Goal: Find specific page/section: Find specific page/section

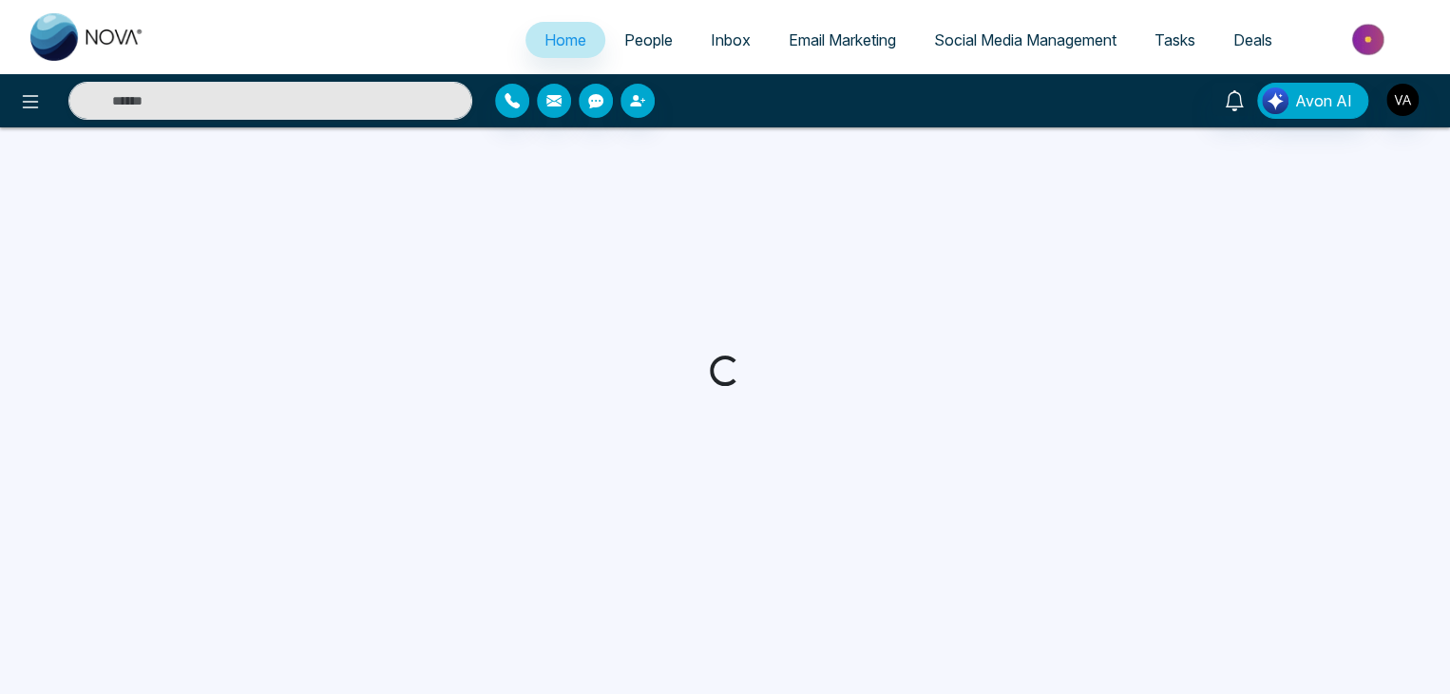
select select "*"
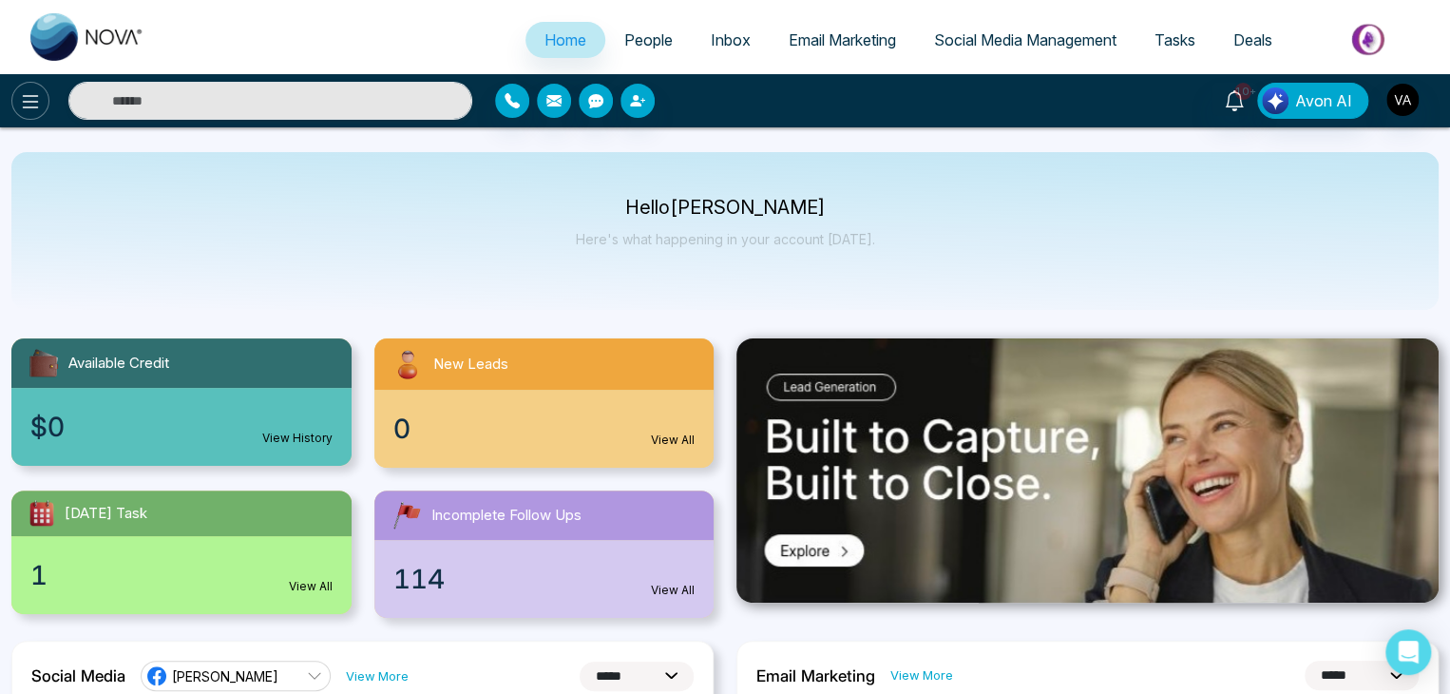
click at [31, 99] on icon at bounding box center [30, 101] width 23 height 23
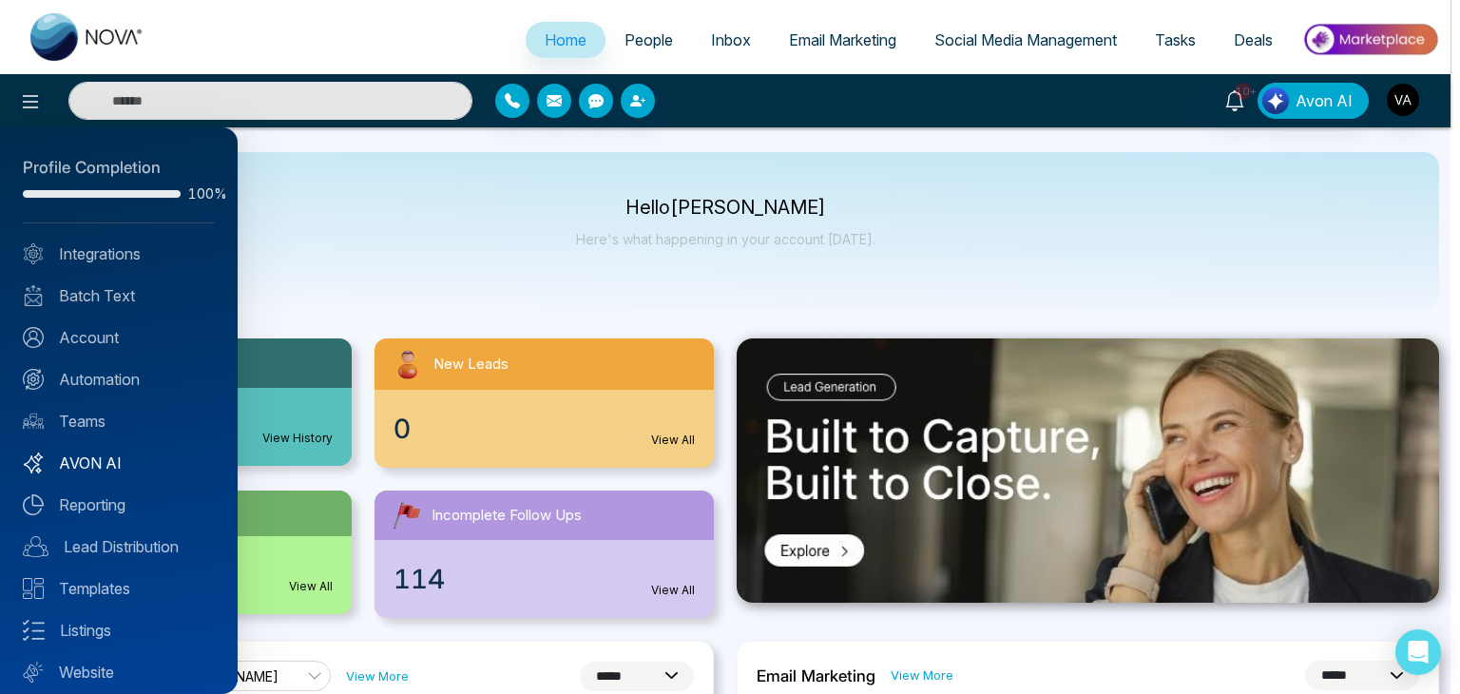
click at [108, 460] on link "AVON AI" at bounding box center [119, 462] width 192 height 23
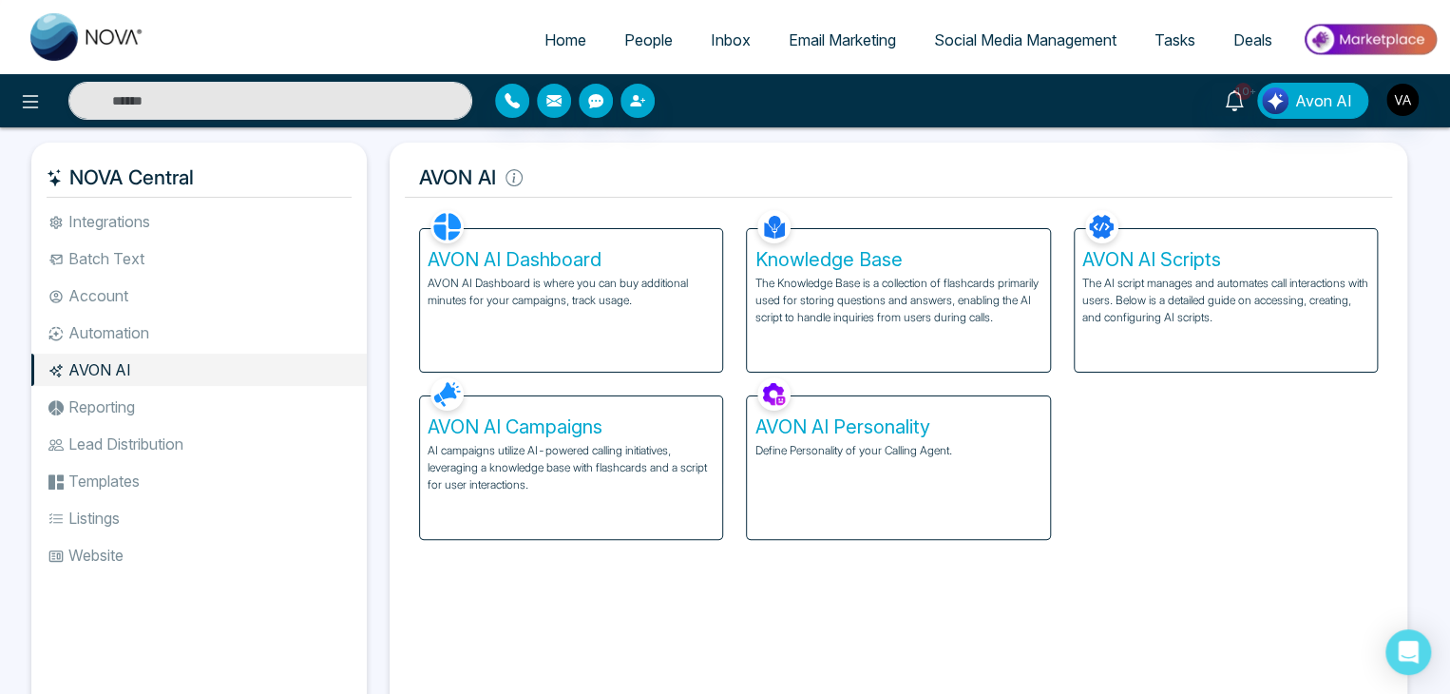
click at [778, 159] on h5 "AVON AI" at bounding box center [898, 178] width 987 height 40
